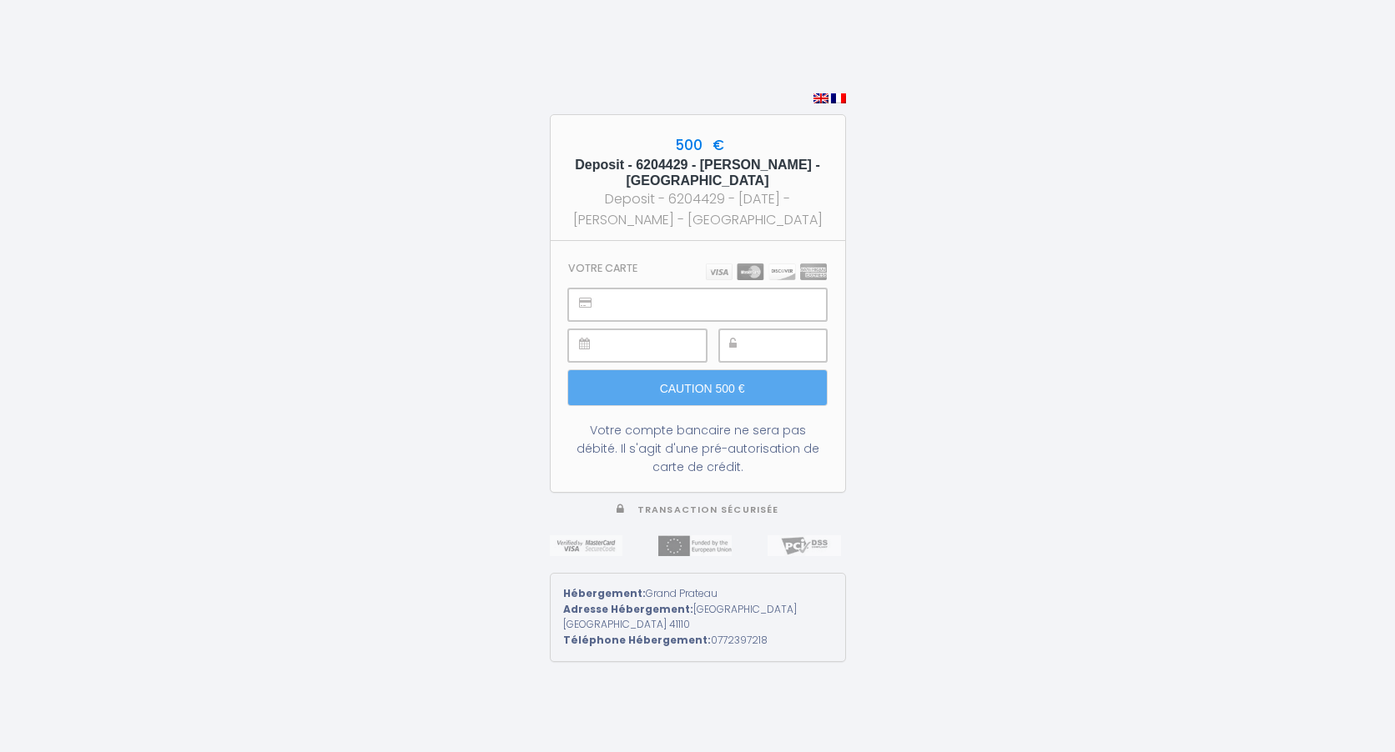
click at [672, 446] on div "Votre compte bancaire ne sera pas débité. Il s'agit d'une pré-autorisation de c…" at bounding box center [697, 448] width 258 height 55
click at [717, 270] on img at bounding box center [766, 272] width 121 height 17
click at [842, 98] on img at bounding box center [838, 98] width 15 height 10
click at [757, 349] on iframe at bounding box center [791, 345] width 69 height 31
click at [717, 393] on input "Caution 500 €" at bounding box center [697, 387] width 258 height 35
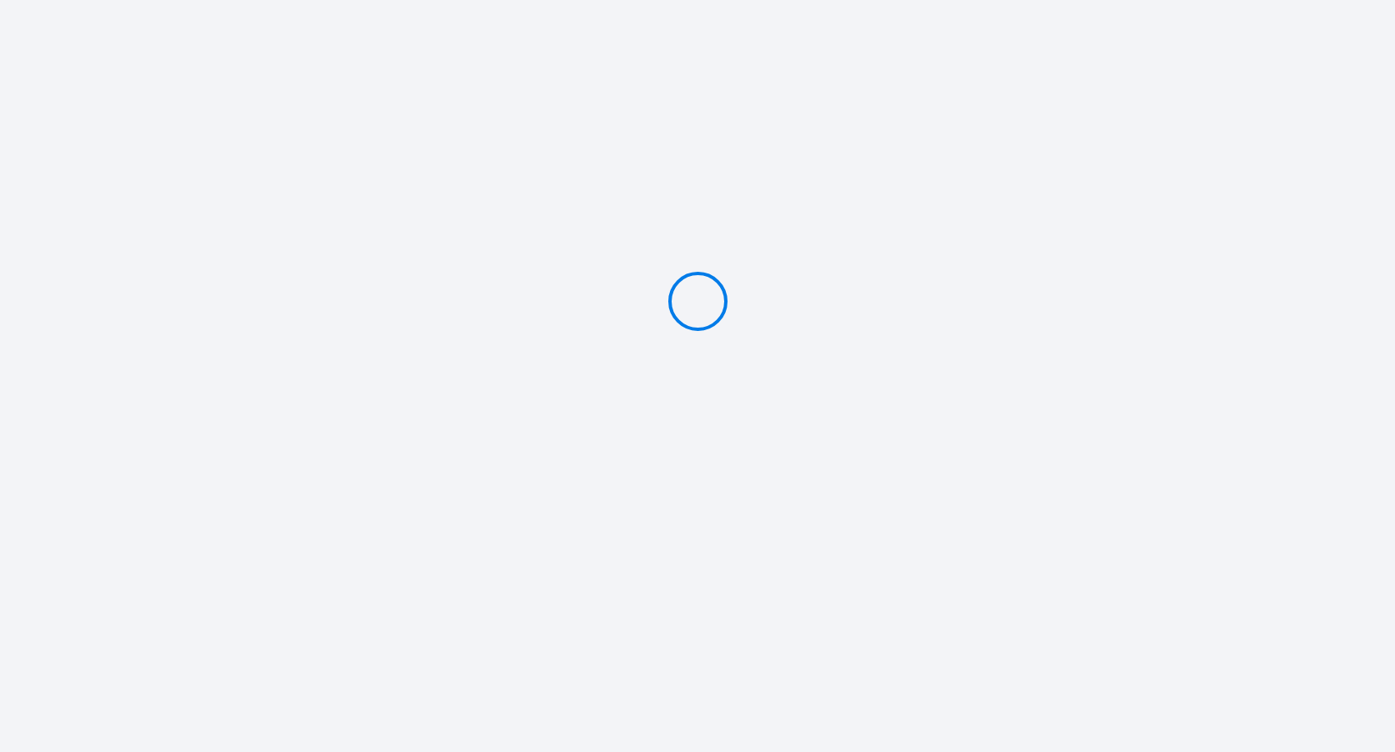
type input "Caution 500 €"
